Goal: Task Accomplishment & Management: Manage account settings

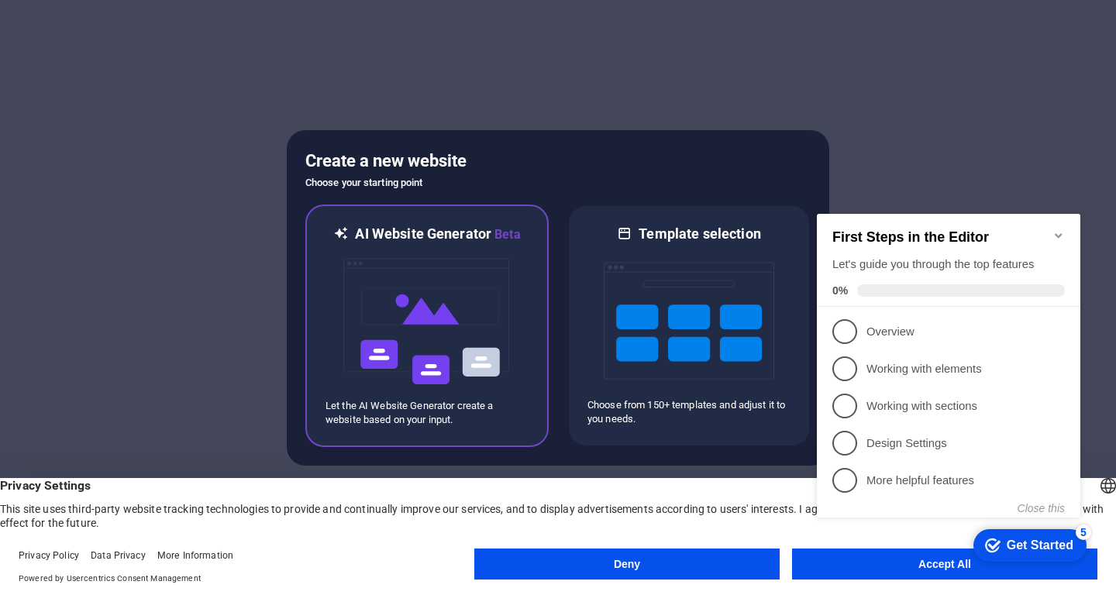
click at [444, 290] on img at bounding box center [427, 321] width 171 height 155
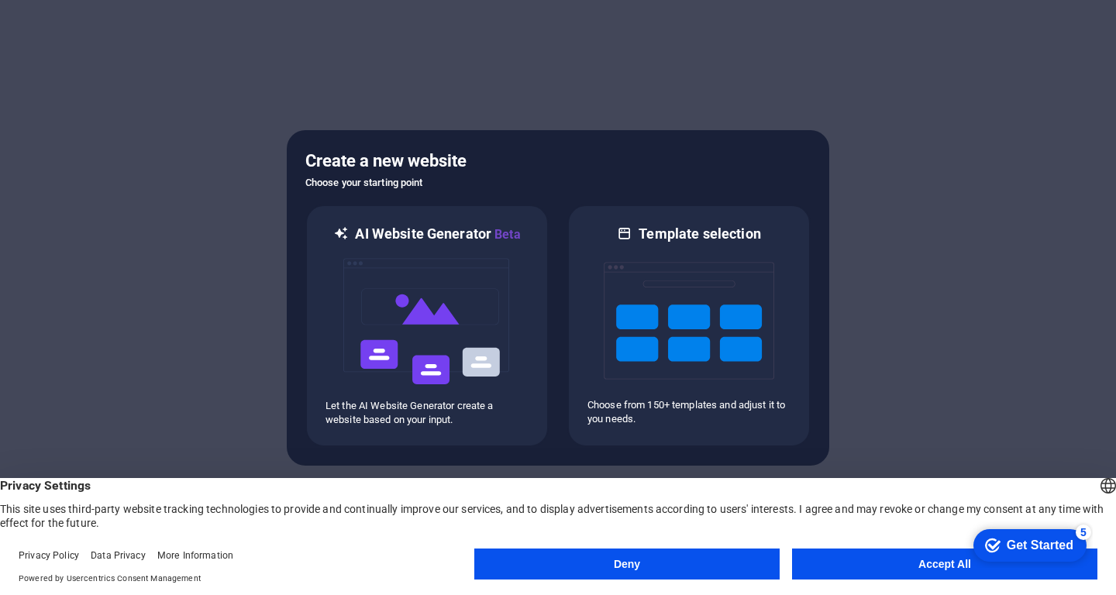
click at [890, 565] on button "Accept All" at bounding box center [944, 564] width 305 height 31
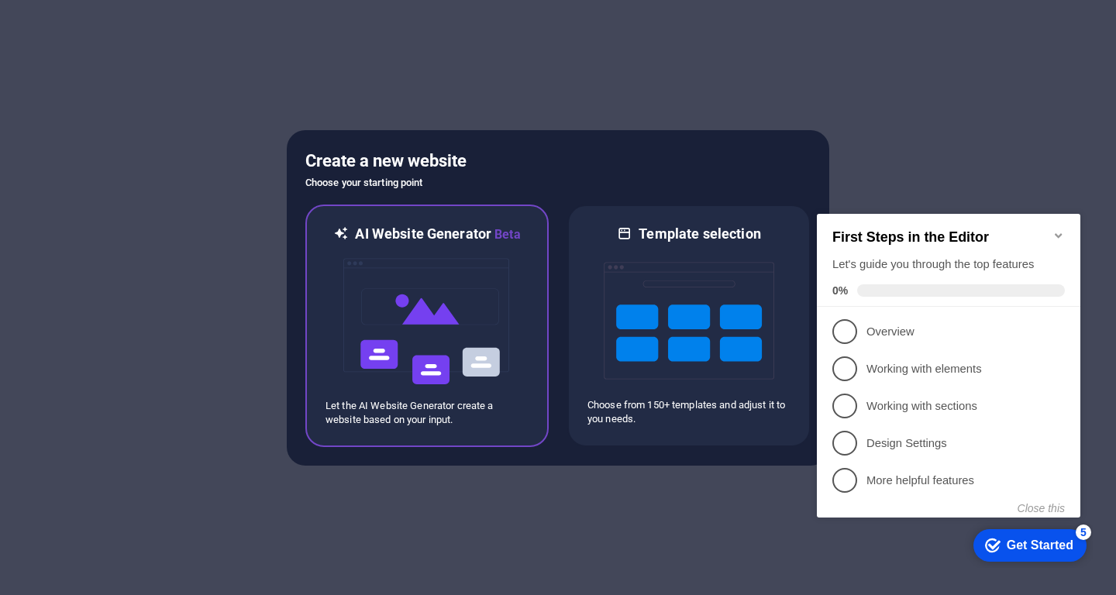
click at [388, 279] on img at bounding box center [427, 321] width 171 height 155
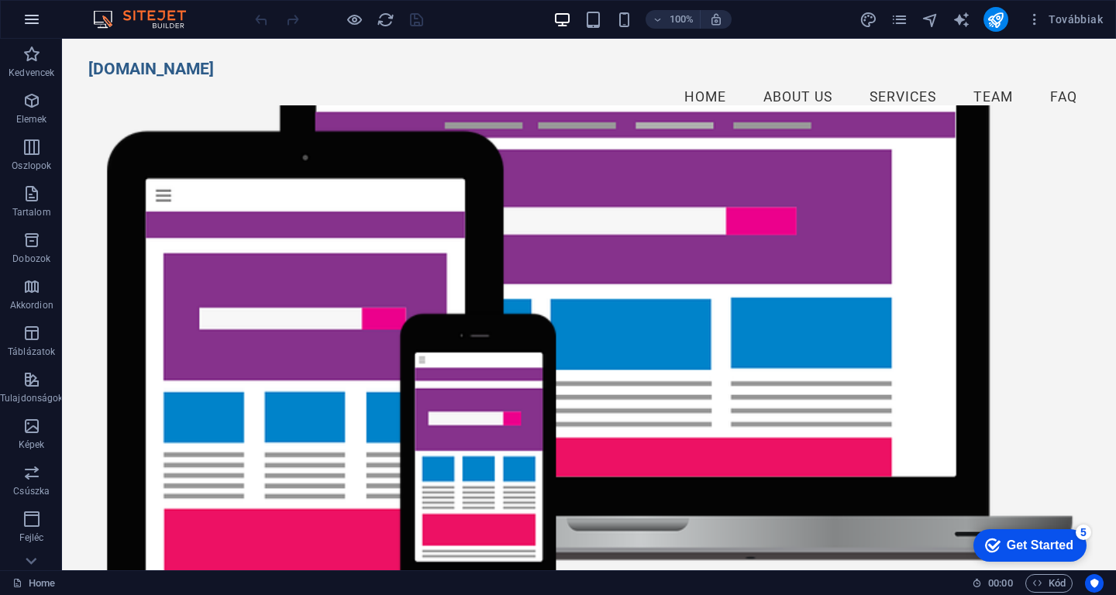
click at [18, 13] on button "button" at bounding box center [31, 19] width 37 height 37
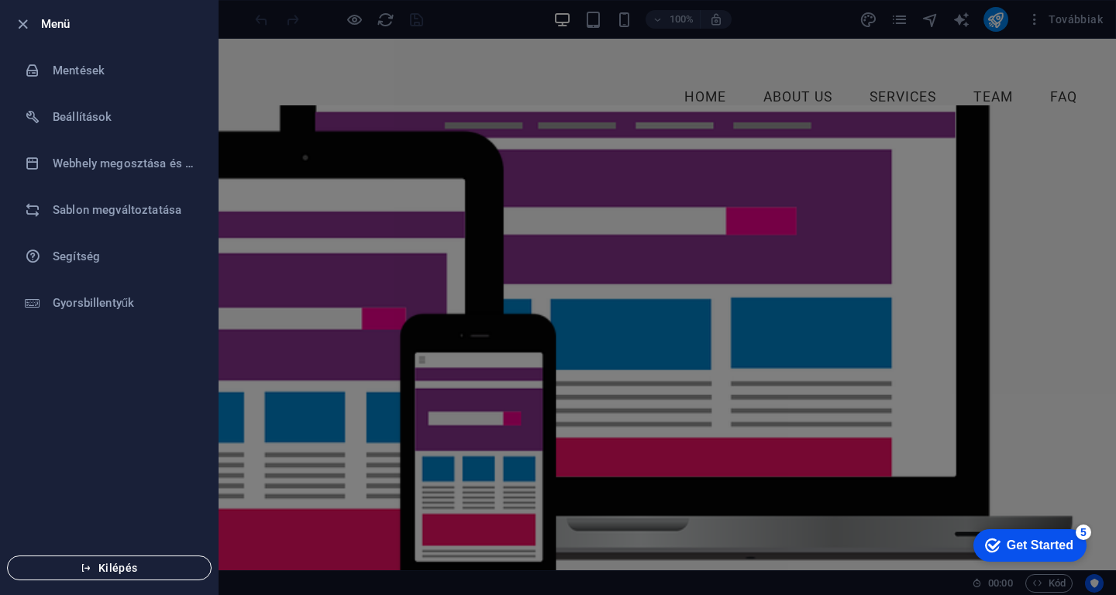
click at [102, 569] on span "Kilépés" at bounding box center [109, 568] width 178 height 12
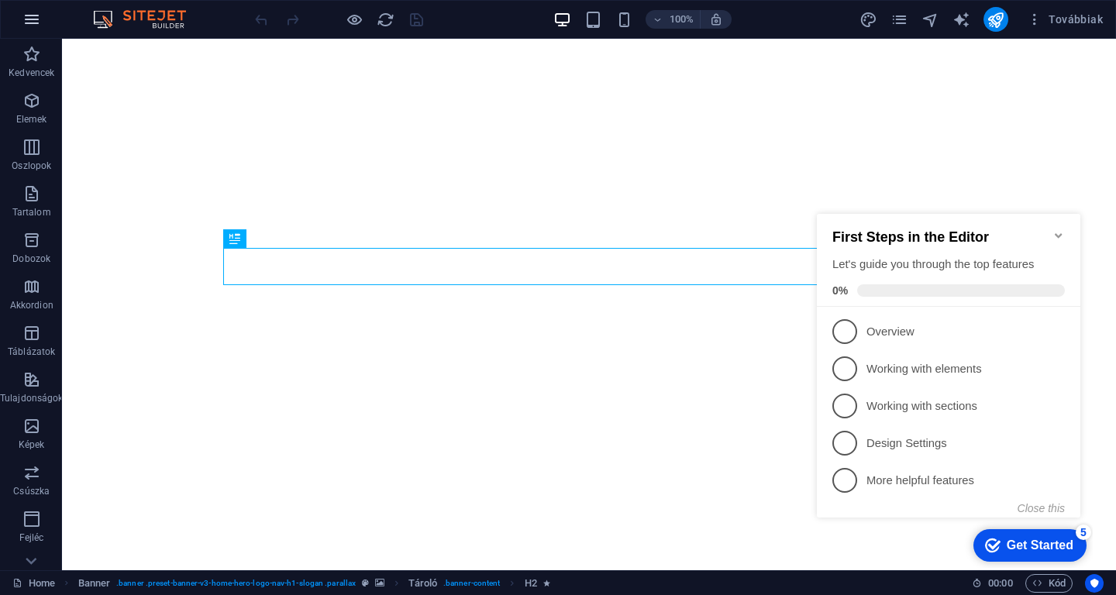
click at [33, 24] on icon "button" at bounding box center [31, 19] width 19 height 19
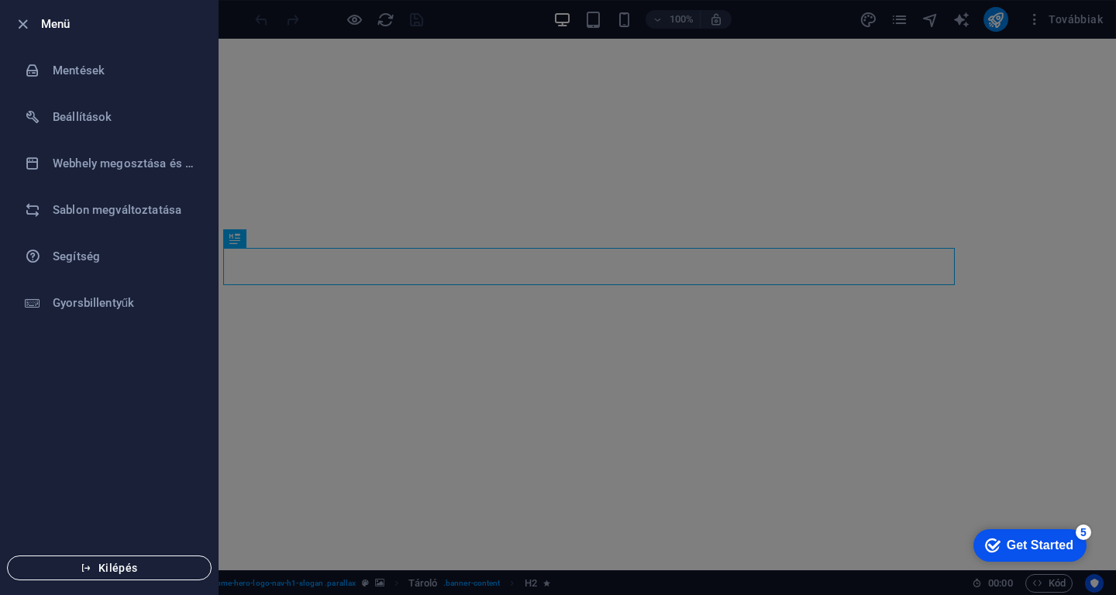
click at [98, 564] on span "Kilépés" at bounding box center [109, 568] width 178 height 12
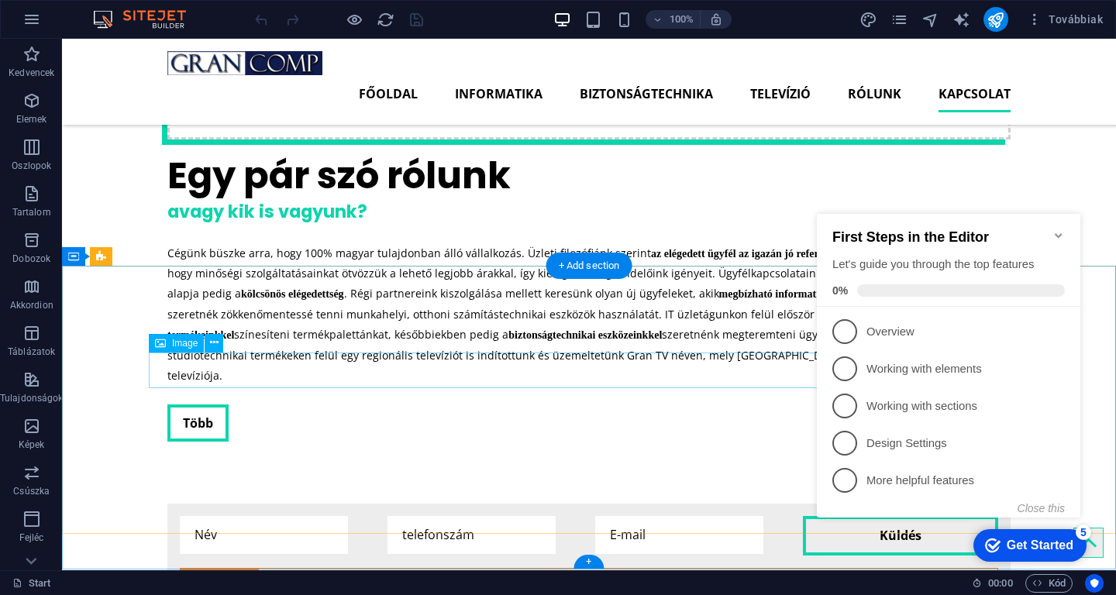
scroll to position [5219, 0]
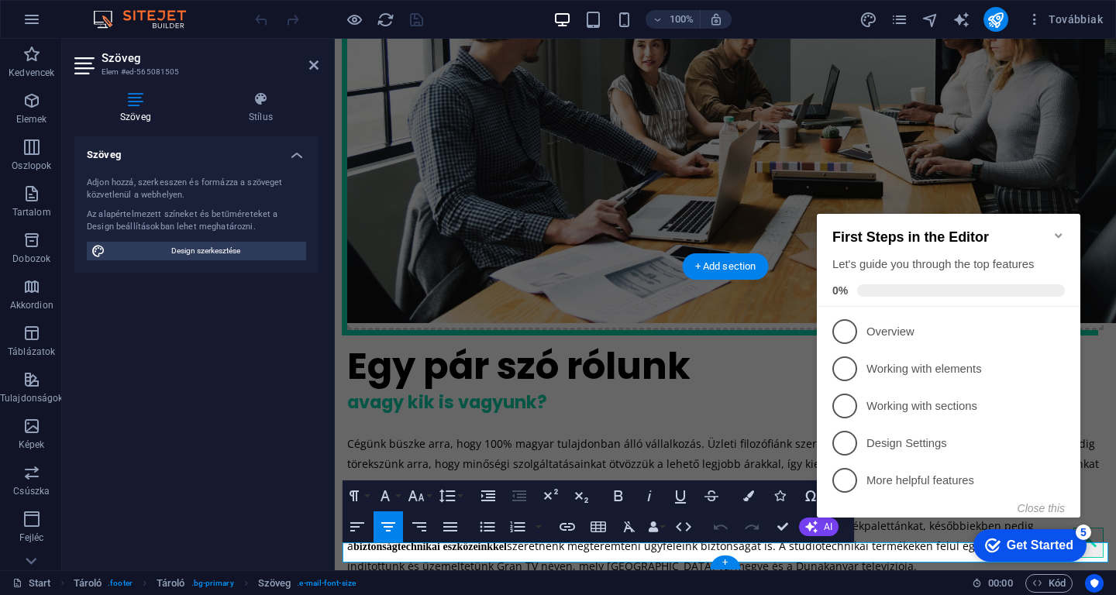
scroll to position [5401, 0]
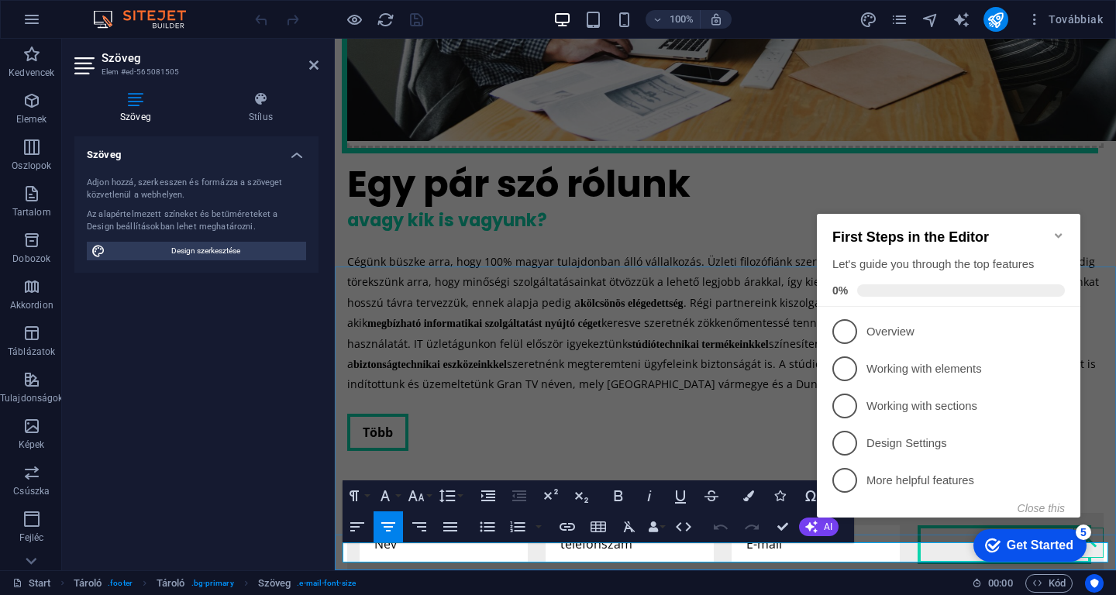
click at [1056, 232] on icon "Minimize checklist" at bounding box center [1059, 235] width 12 height 12
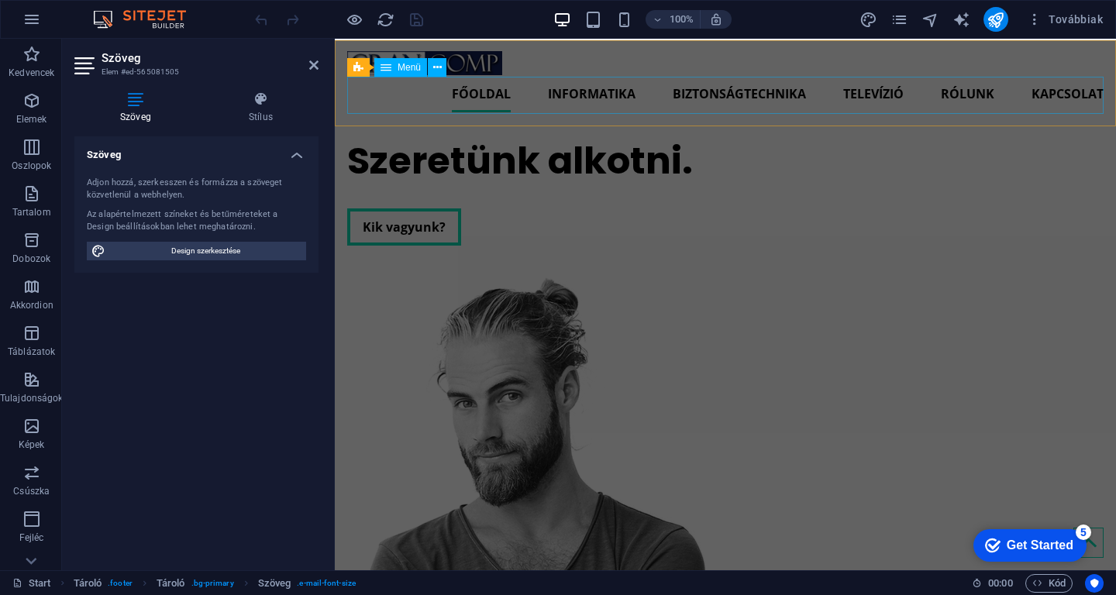
scroll to position [0, 0]
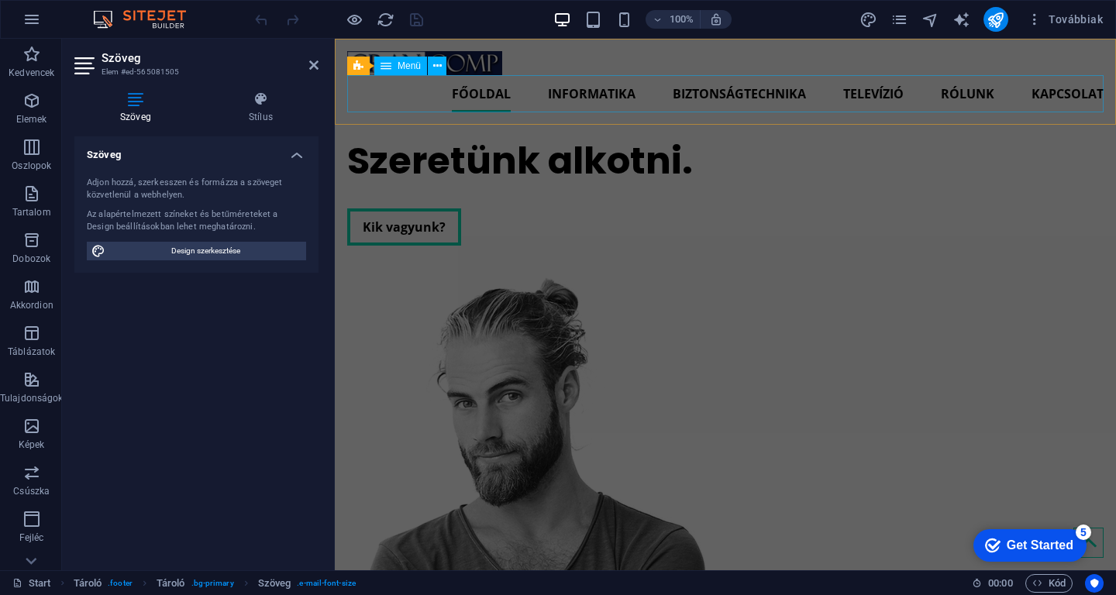
click at [599, 88] on nav "Főoldal Informatika Biztonságtechnika Televízió Rólunk Kapcsolat" at bounding box center [725, 93] width 757 height 37
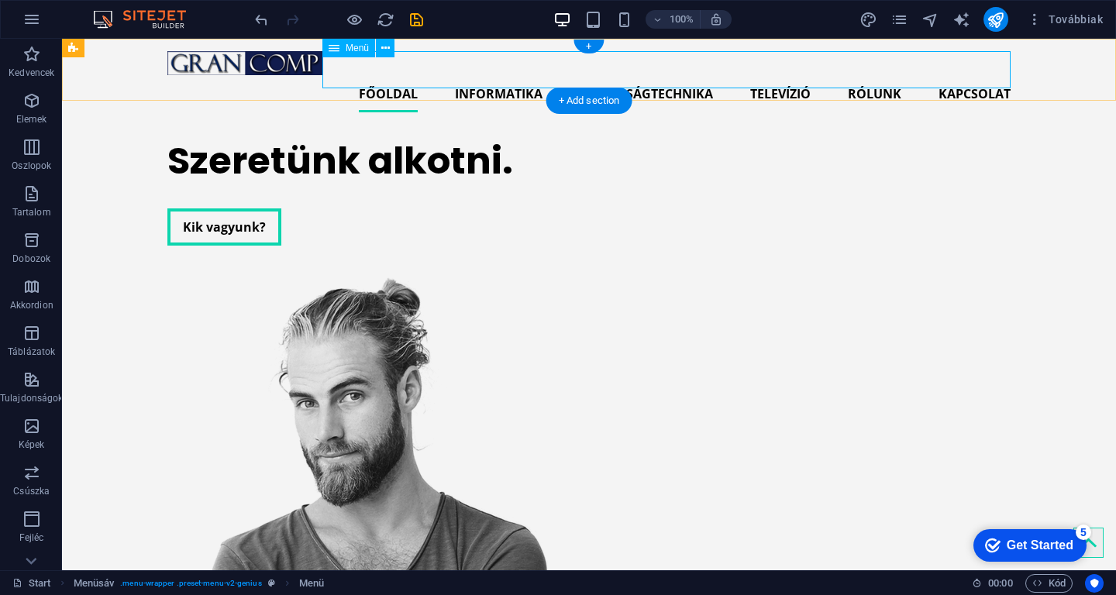
click at [482, 75] on nav "Főoldal Informatika Biztonságtechnika Televízió Rólunk Kapcsolat" at bounding box center [588, 93] width 843 height 37
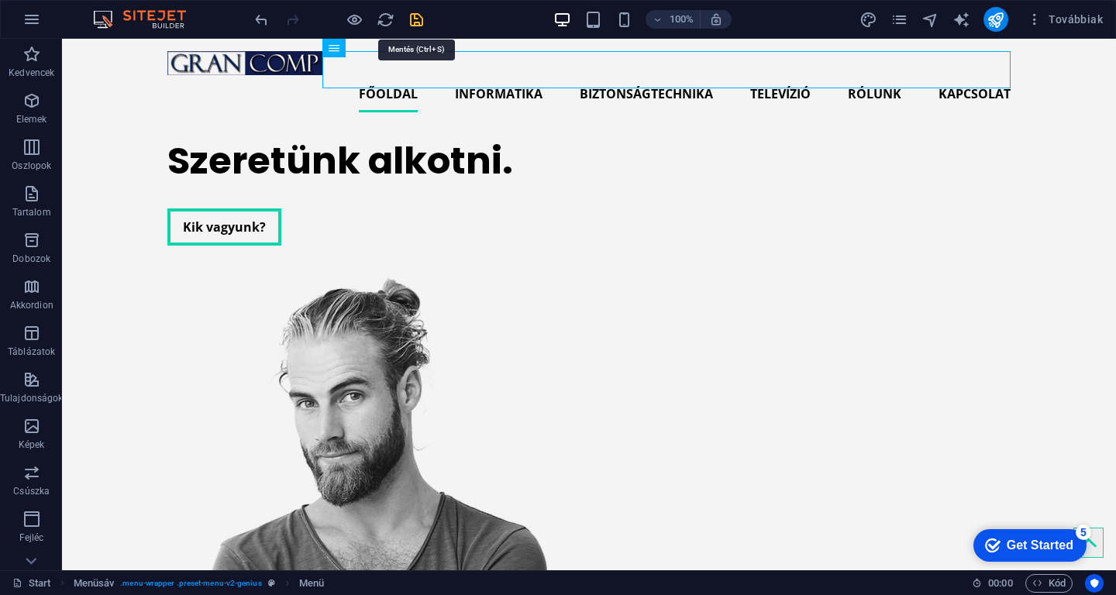
click at [418, 23] on icon "save" at bounding box center [417, 20] width 18 height 18
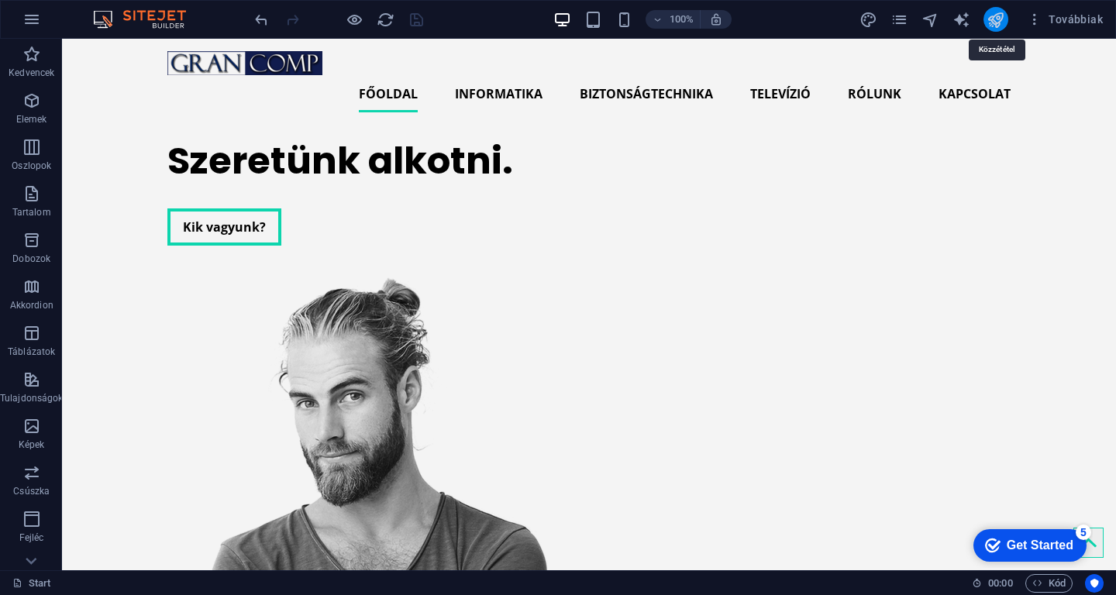
click at [999, 19] on icon "publish" at bounding box center [996, 20] width 18 height 18
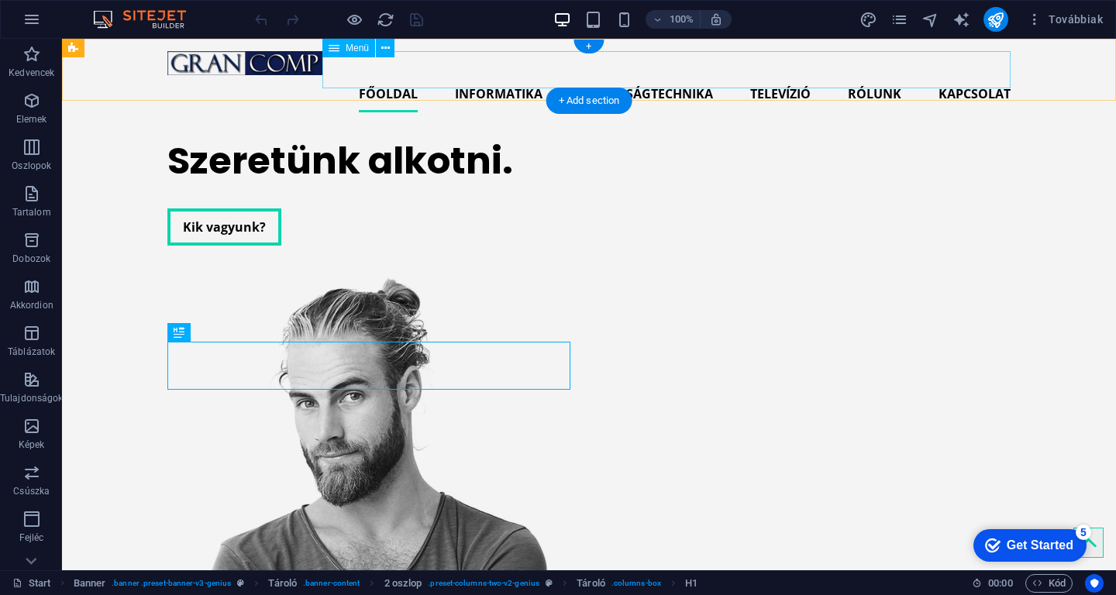
click at [640, 75] on nav "Főoldal Informatika Biztonságtechnika Televízió Rólunk Kapcsolat" at bounding box center [588, 93] width 843 height 37
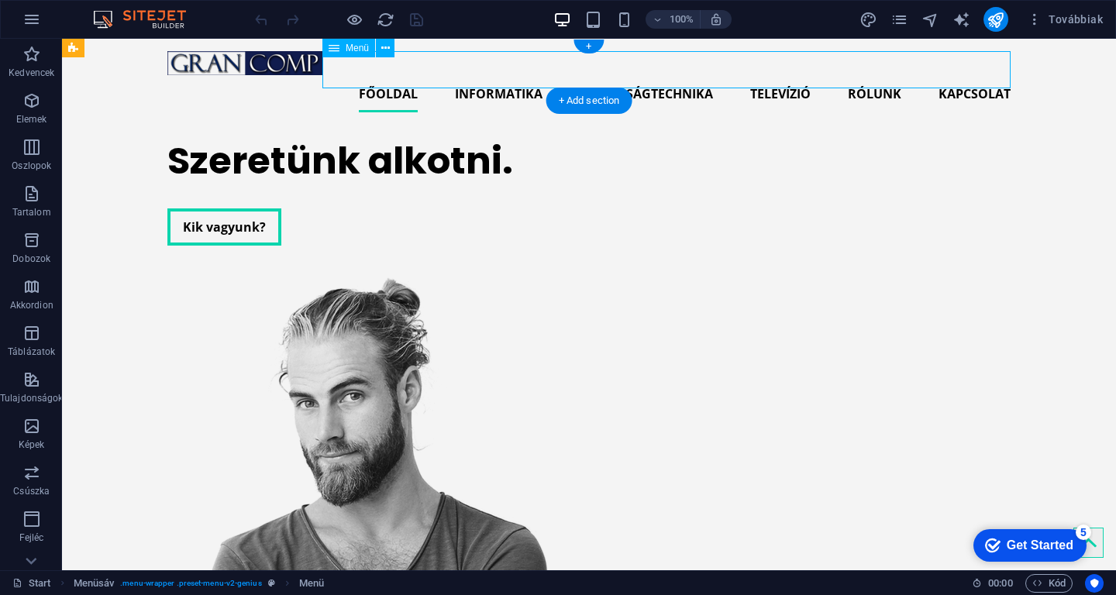
click at [640, 75] on nav "Főoldal Informatika Biztonságtechnika Televízió Rólunk Kapcsolat" at bounding box center [588, 93] width 843 height 37
select select
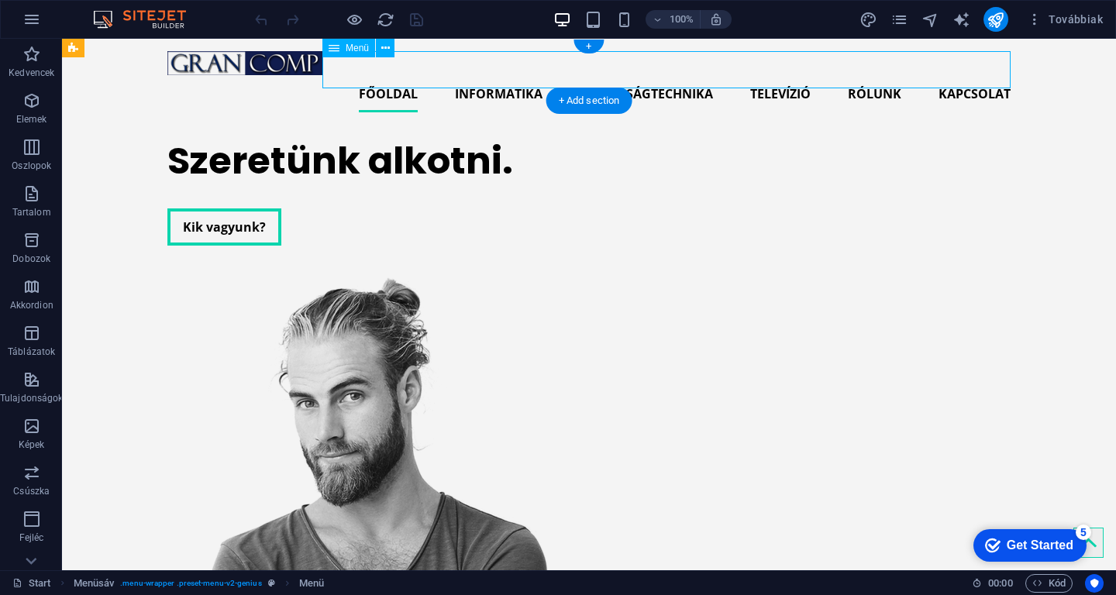
select select
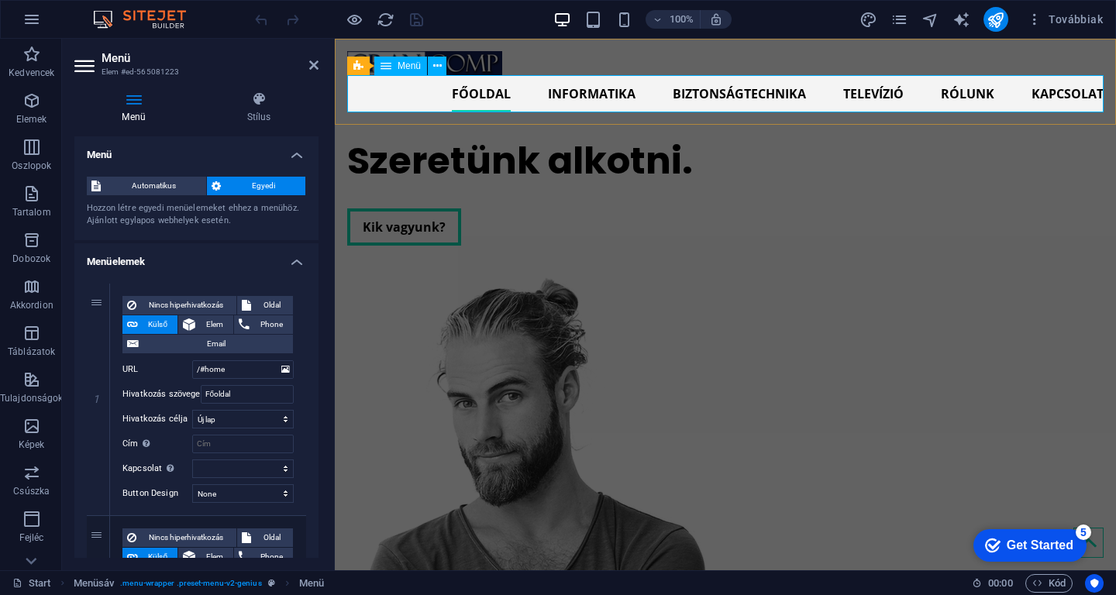
click at [712, 90] on nav "Főoldal Informatika Biztonságtechnika Televízió Rólunk Kapcsolat" at bounding box center [725, 93] width 757 height 37
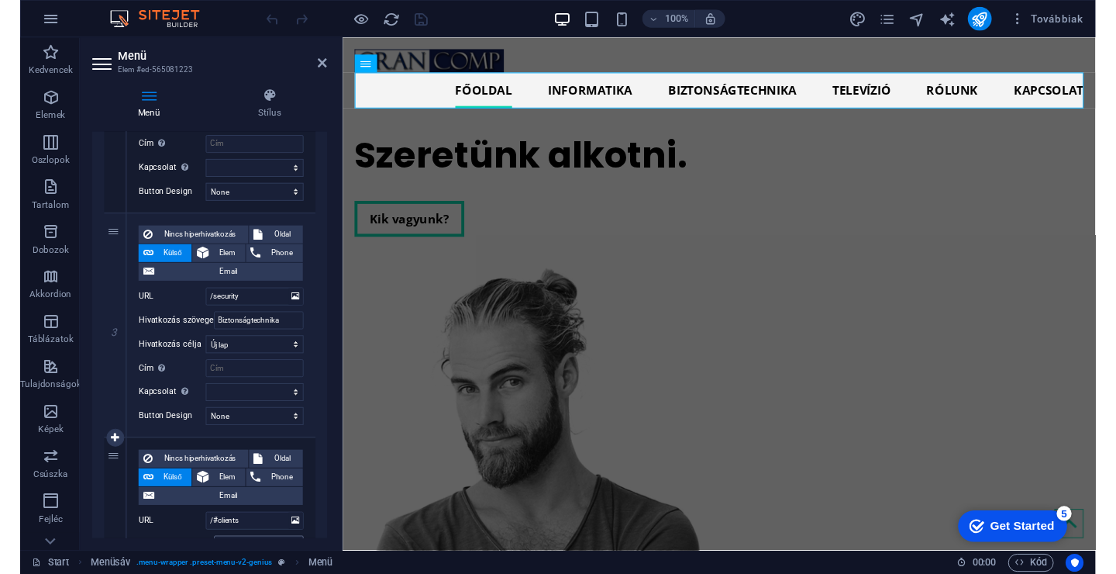
scroll to position [519, 0]
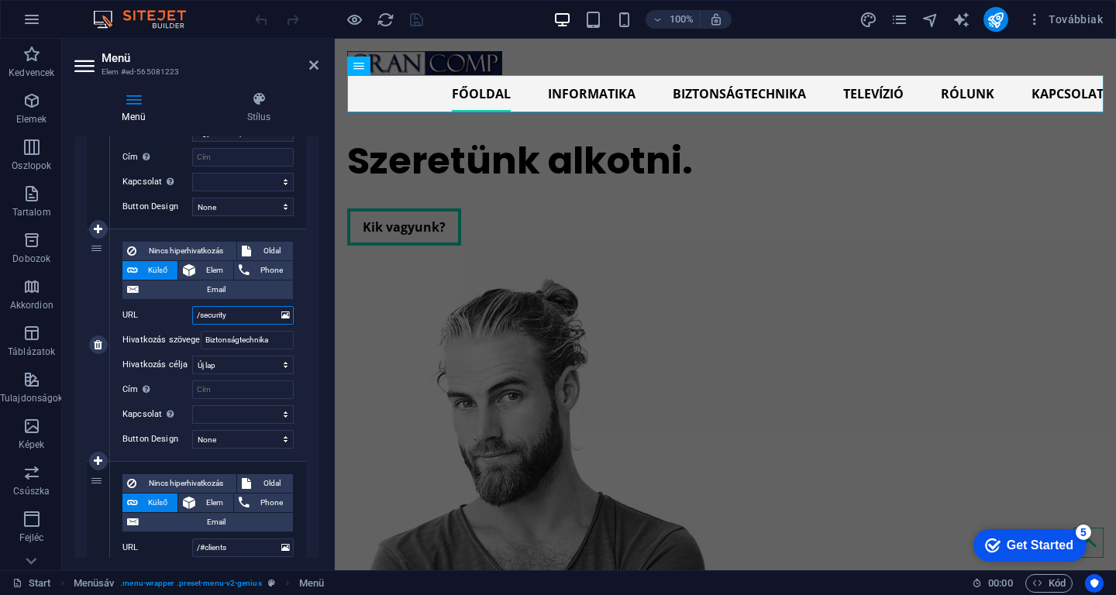
click at [244, 319] on input "/security" at bounding box center [243, 315] width 102 height 19
type input "http"
select select
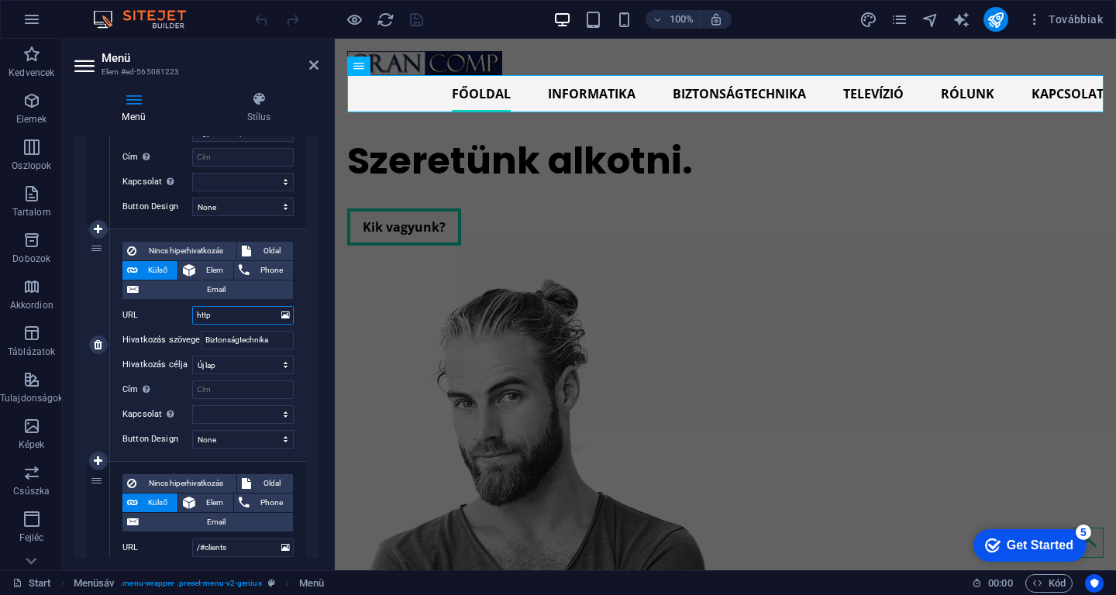
select select
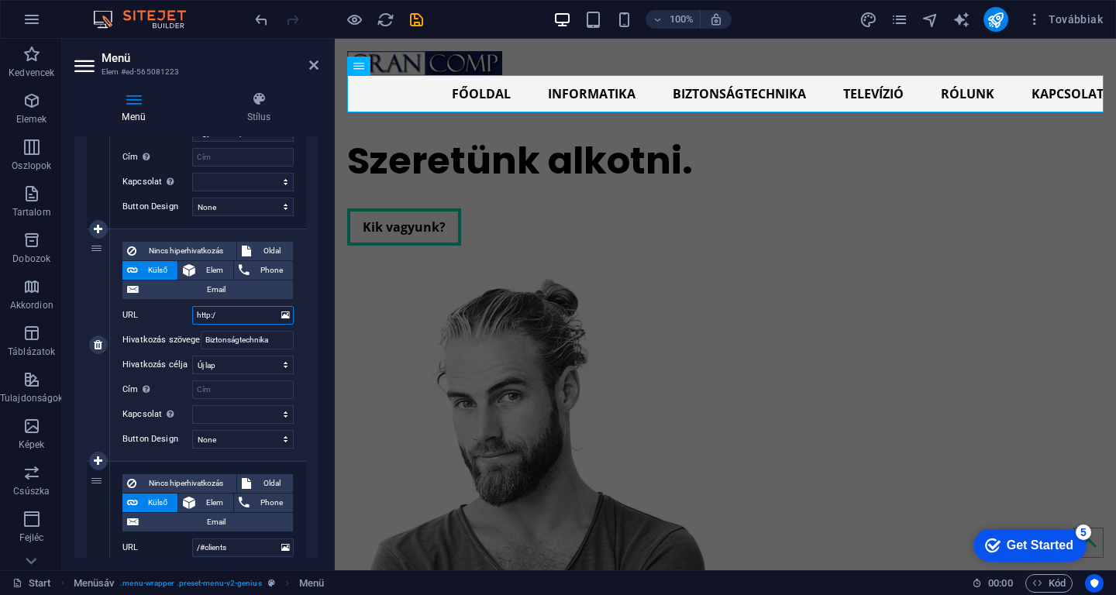
type input "http://"
select select
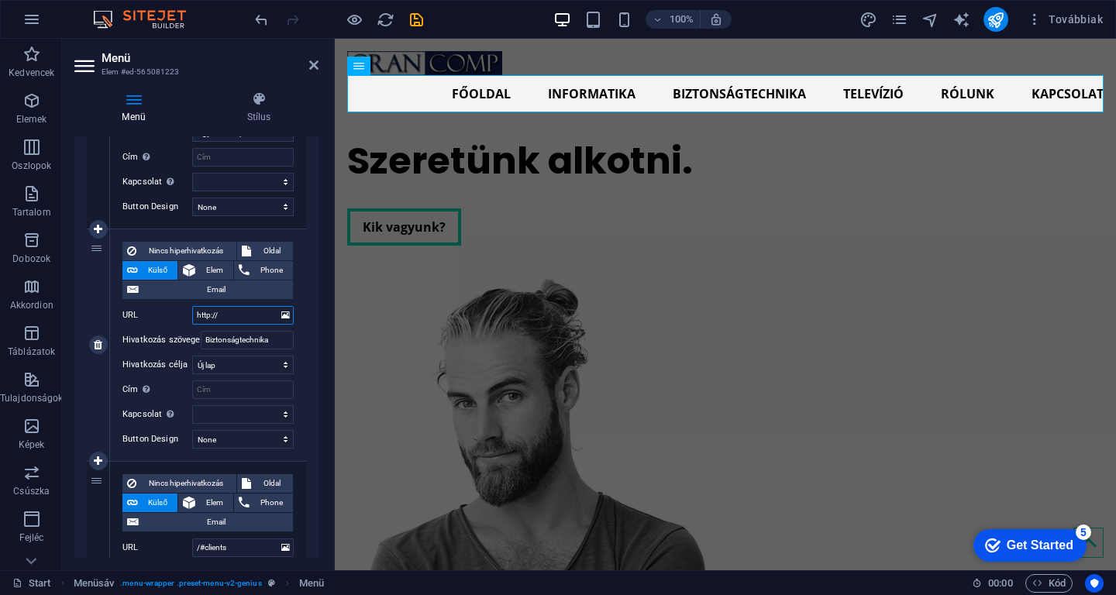
select select
type input "[URL][DOMAIN_NAME]"
select select
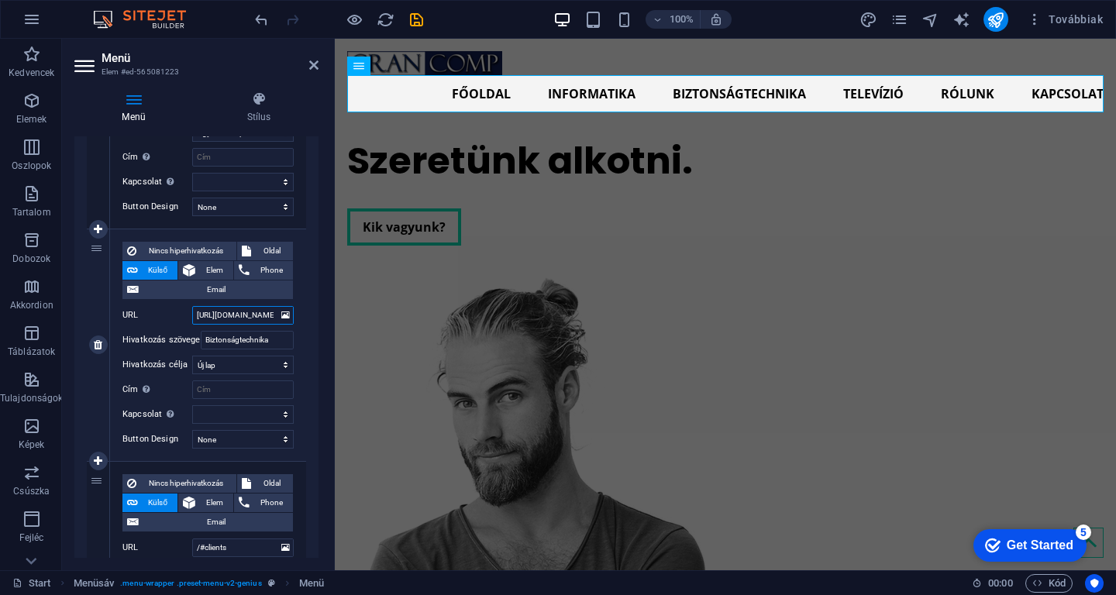
select select
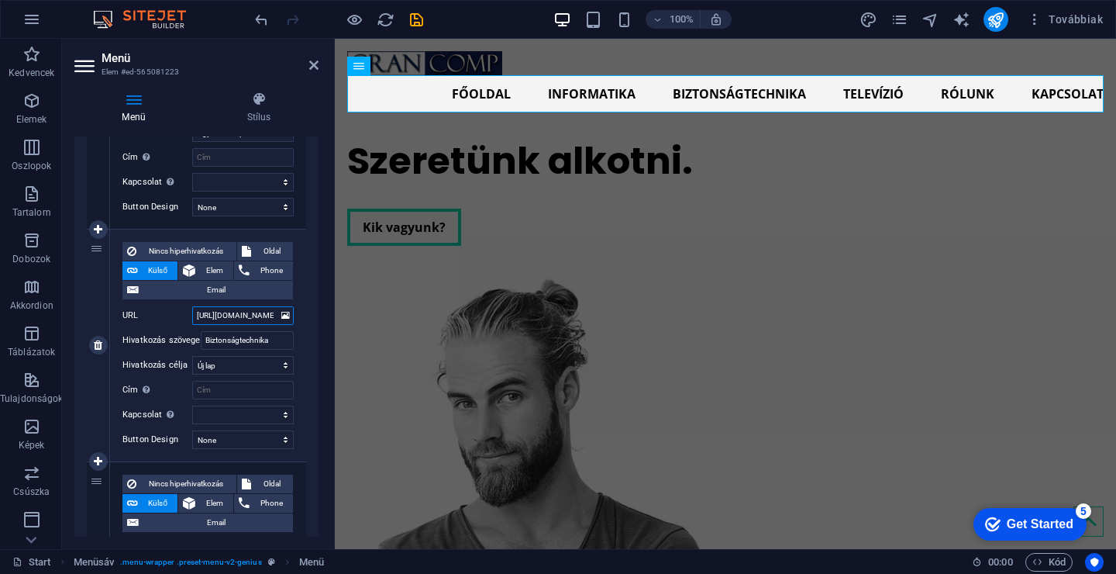
click at [202, 318] on input "[URL][DOMAIN_NAME]" at bounding box center [243, 315] width 102 height 19
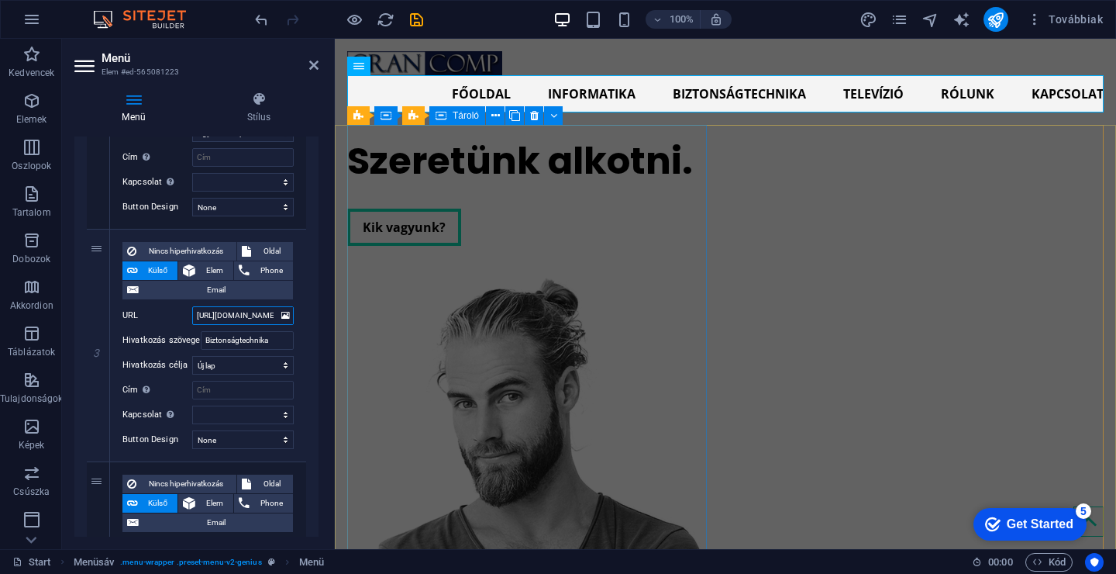
type input "[URL][DOMAIN_NAME]"
select select
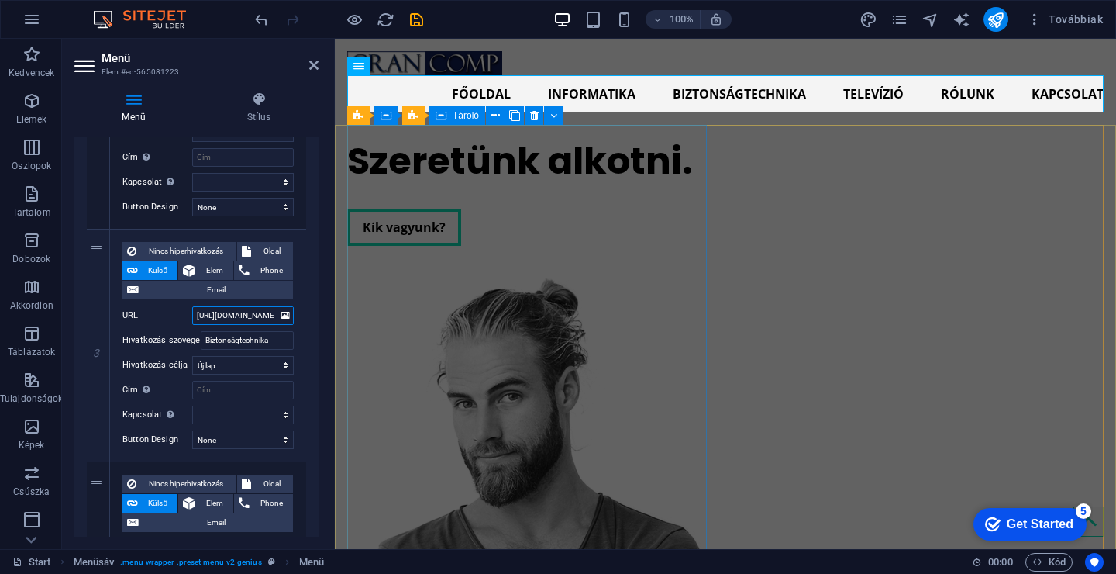
select select
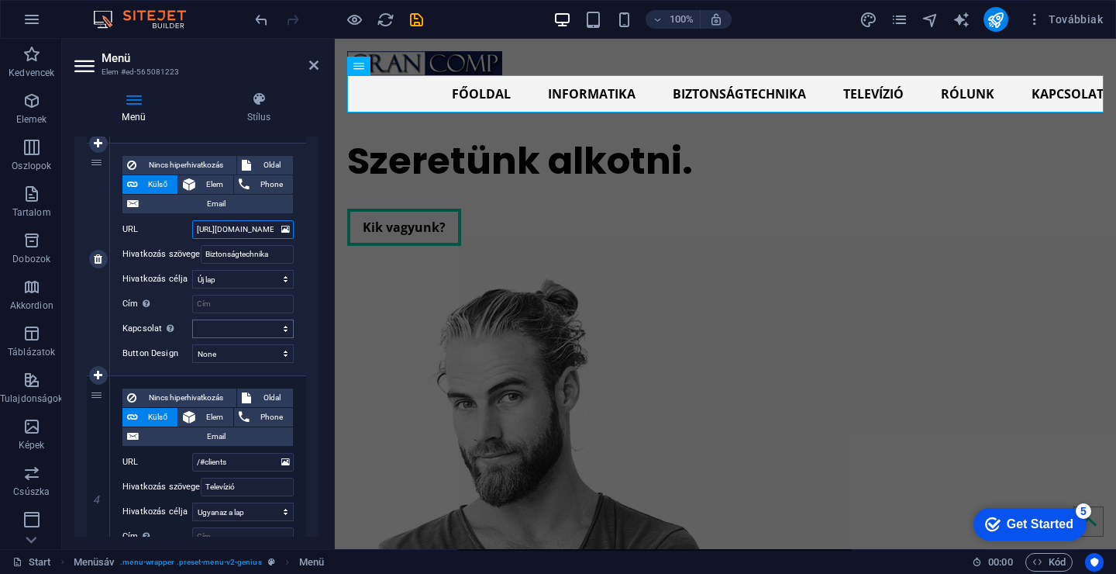
scroll to position [639, 0]
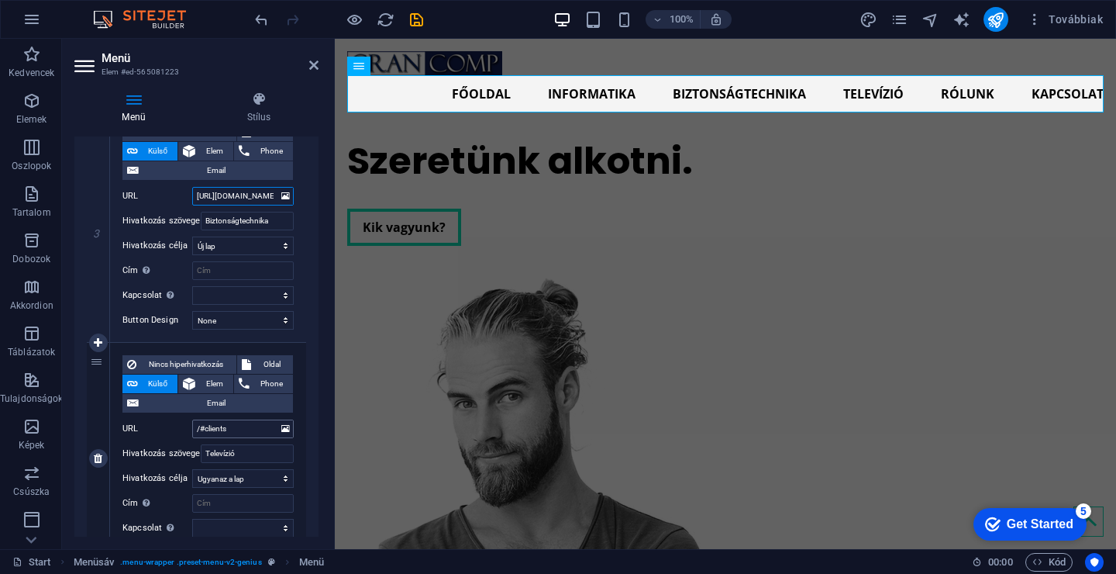
type input "[URL][DOMAIN_NAME]"
click at [231, 428] on input "/#clients" at bounding box center [243, 428] width 102 height 19
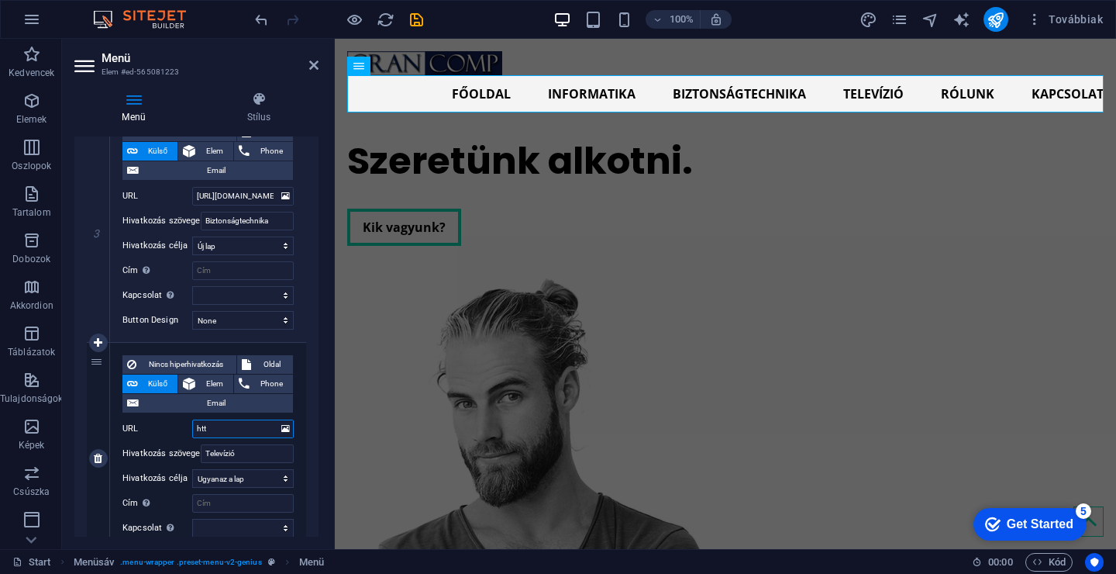
type input "http"
select select
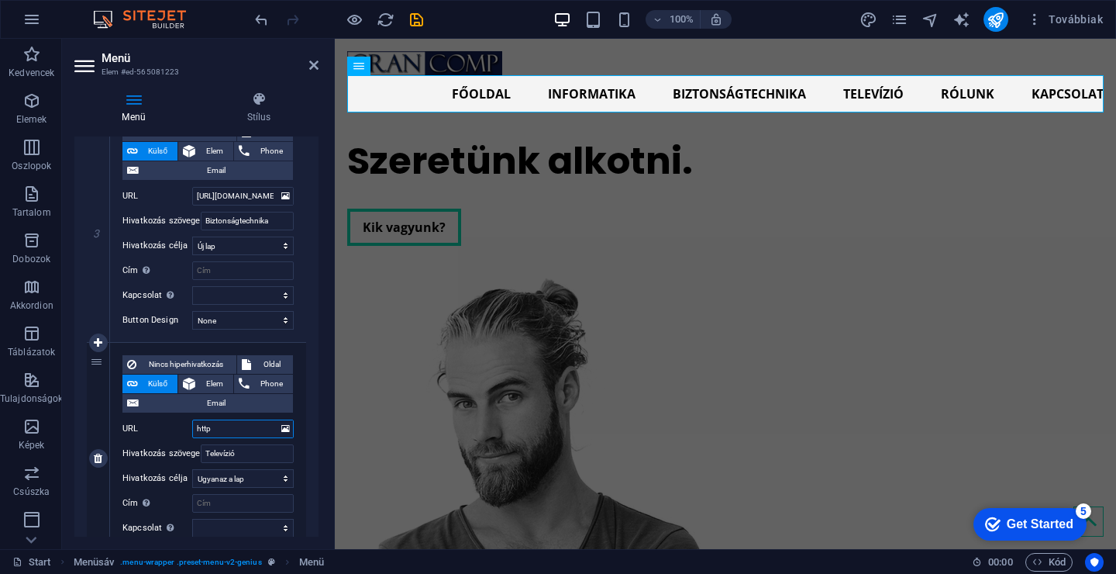
select select
type input "https:"
select select
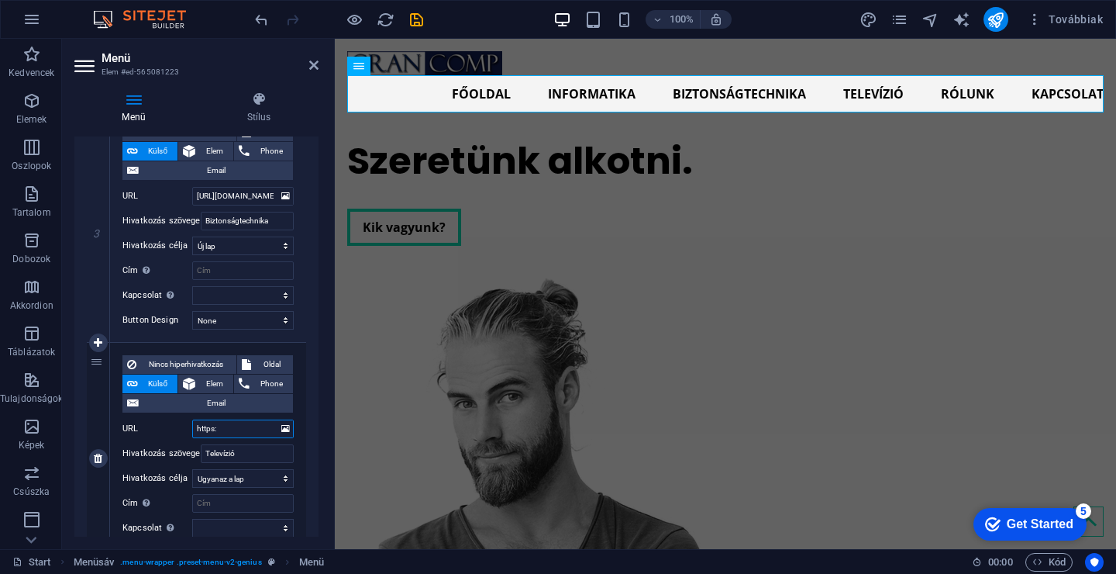
select select
type input "https://"
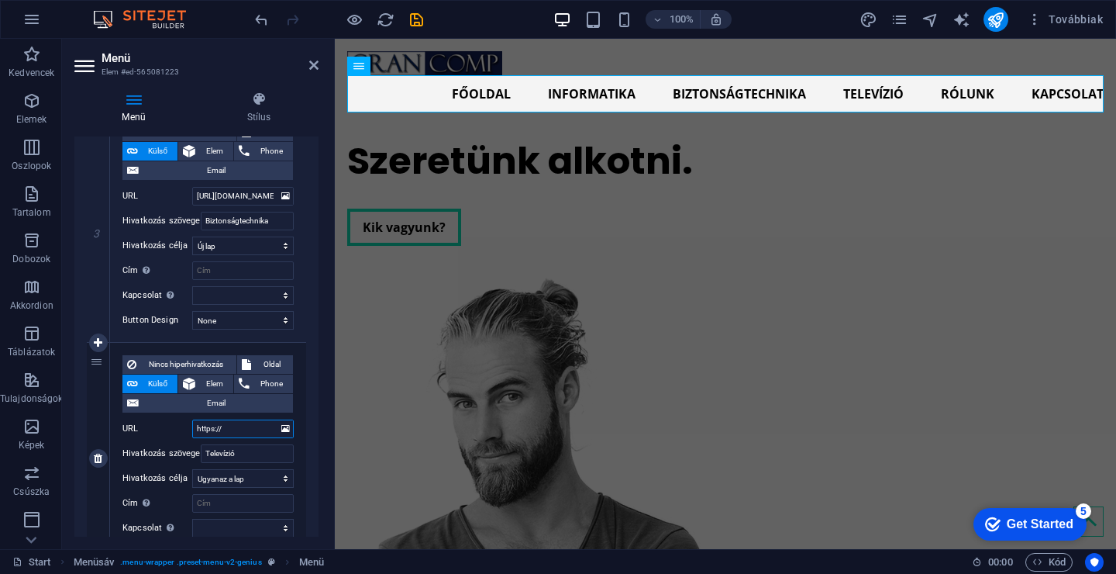
select select
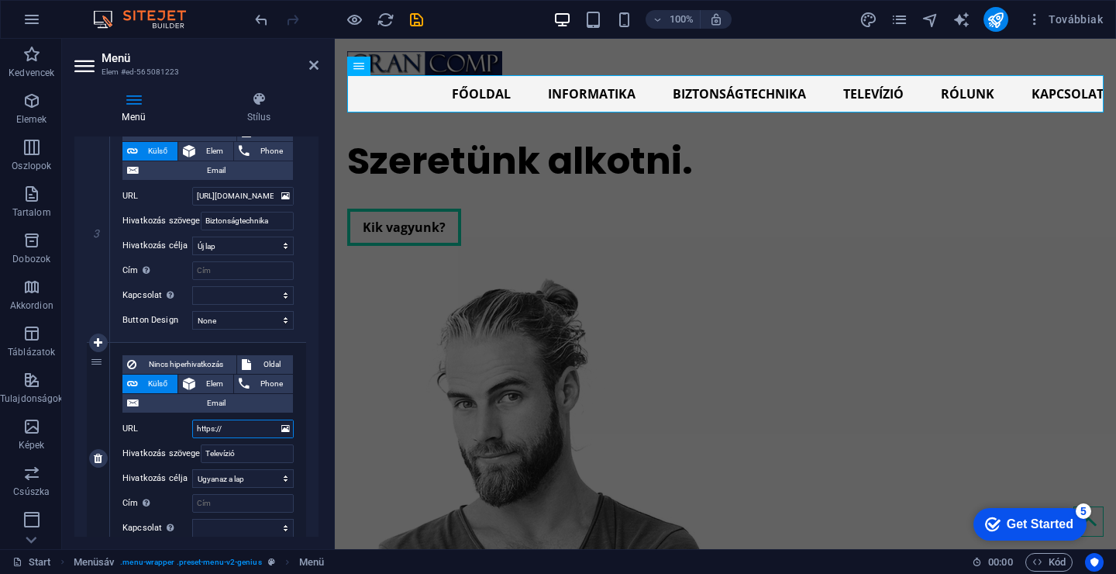
select select
type input "[URL][DOMAIN_NAME]"
select select
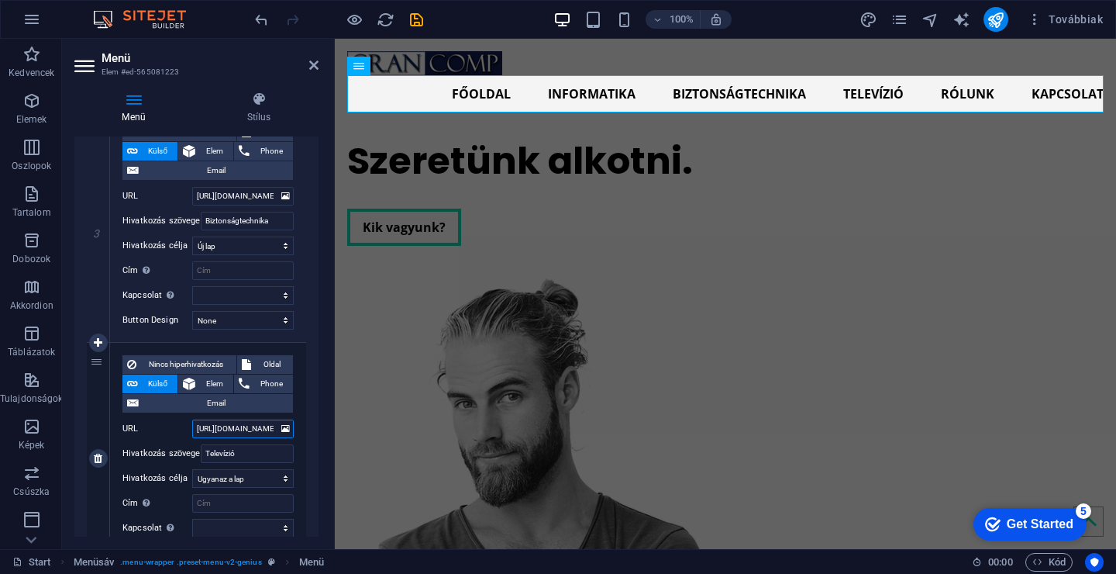
select select
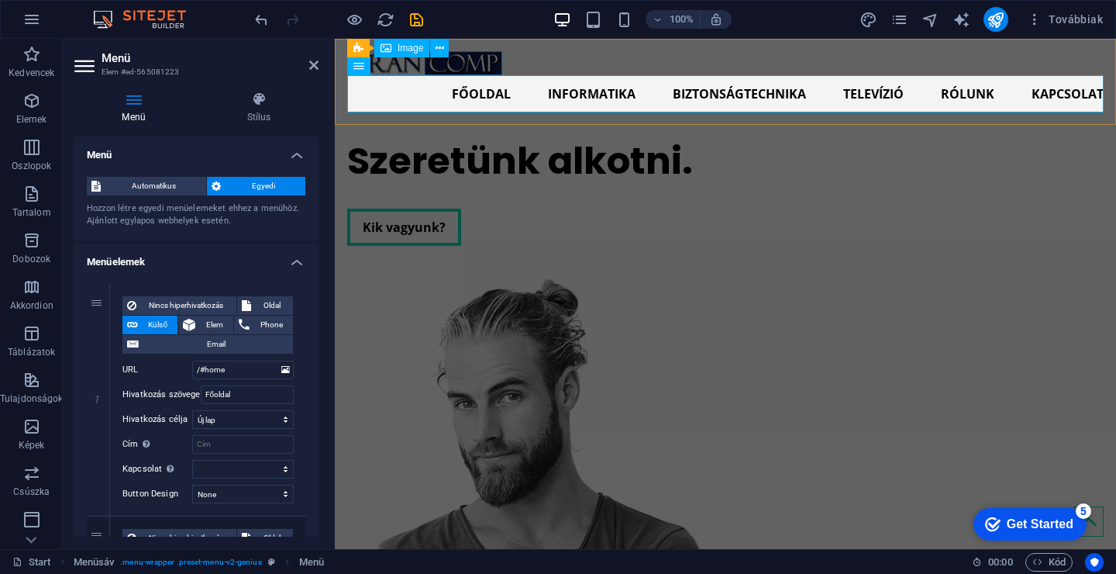
scroll to position [0, 0]
click at [415, 15] on icon "save" at bounding box center [417, 20] width 18 height 18
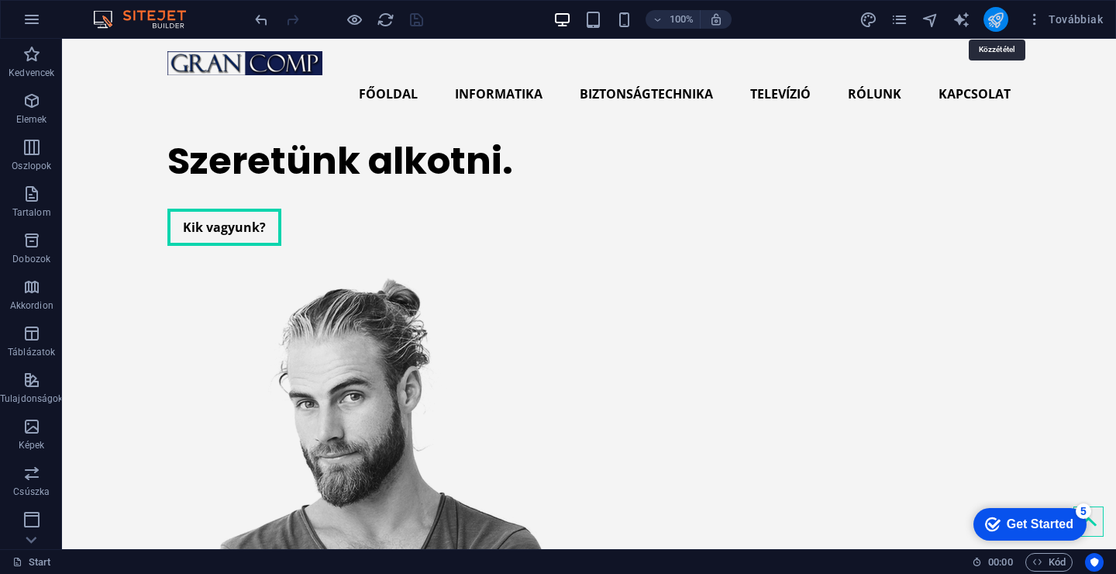
click at [997, 18] on icon "publish" at bounding box center [996, 20] width 18 height 18
